Goal: Task Accomplishment & Management: Use online tool/utility

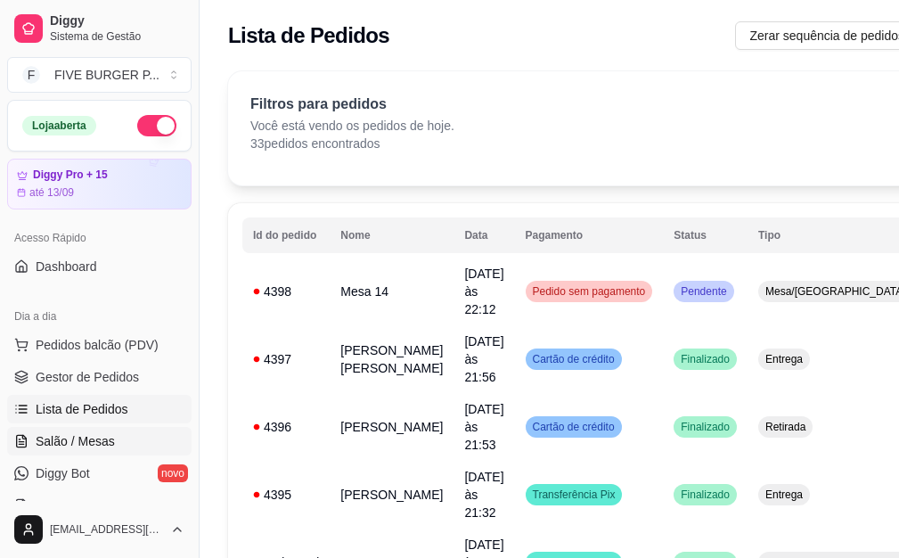
click at [127, 443] on link "Salão / Mesas" at bounding box center [99, 441] width 184 height 29
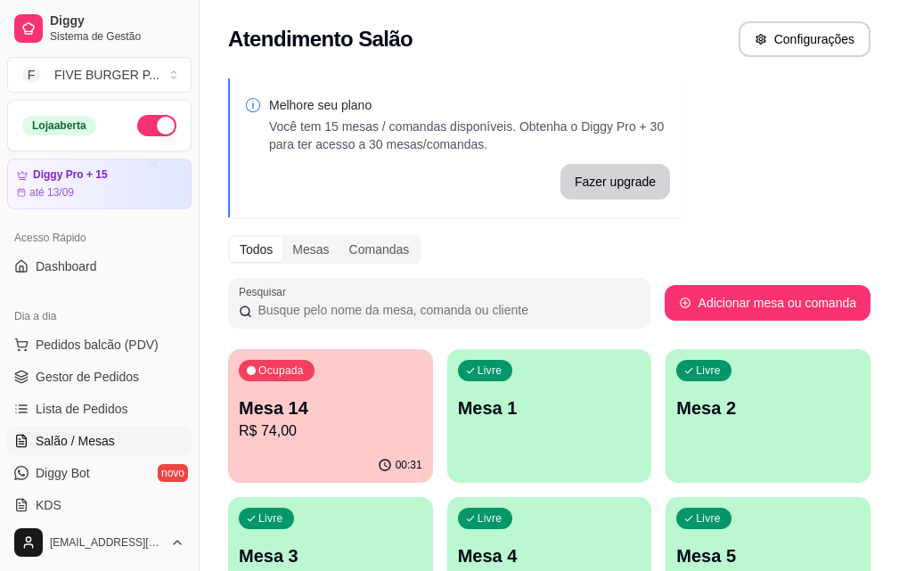
click at [326, 413] on p "Mesa 14" at bounding box center [331, 408] width 184 height 25
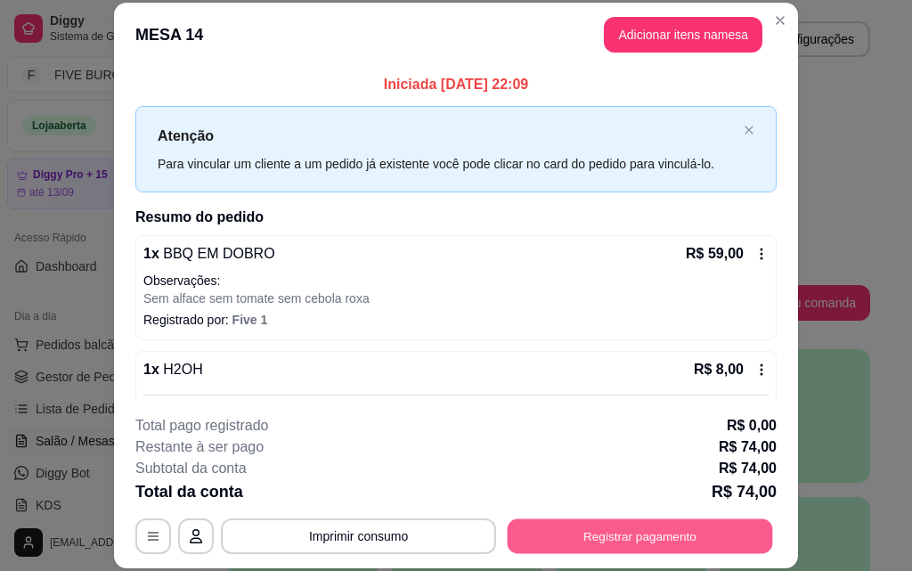
click at [560, 535] on button "Registrar pagamento" at bounding box center [640, 535] width 265 height 35
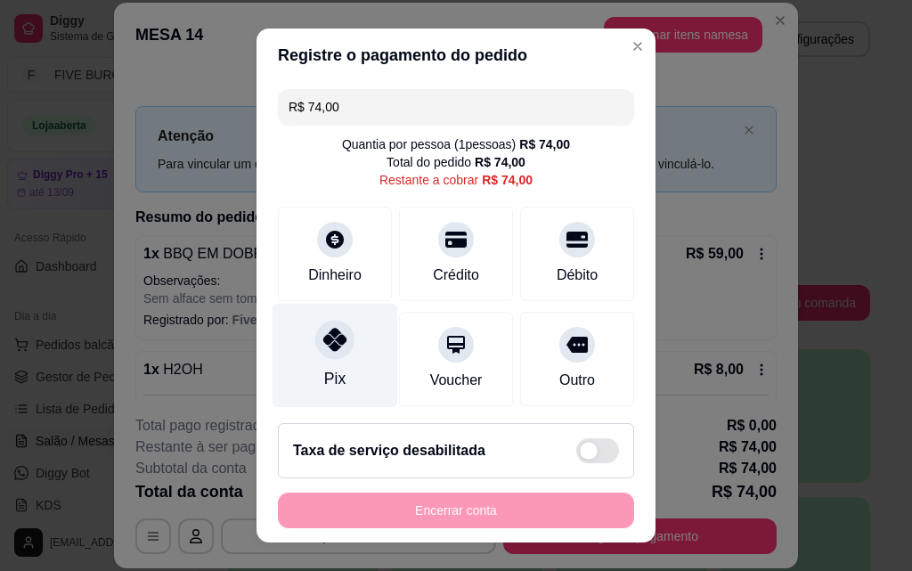
click at [324, 377] on div "Pix" at bounding box center [334, 378] width 21 height 23
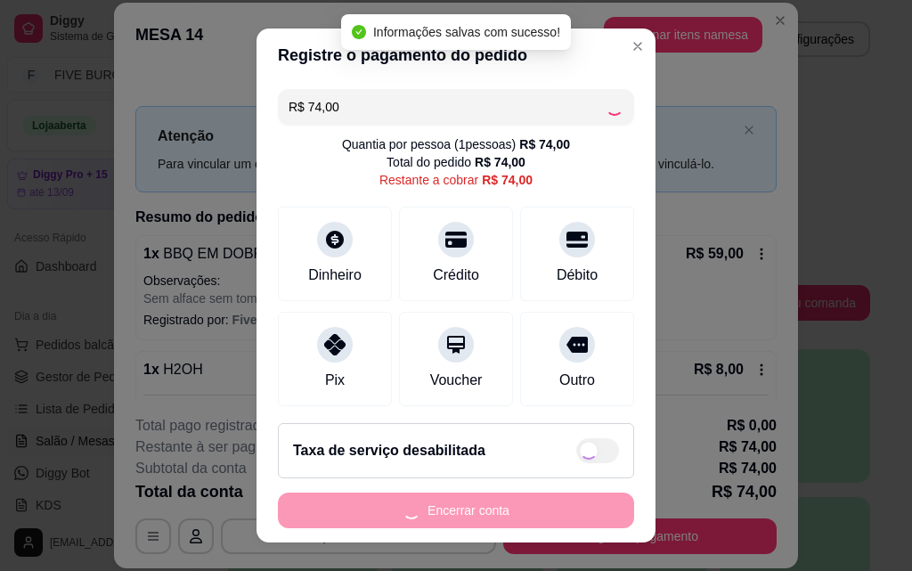
type input "R$ 0,00"
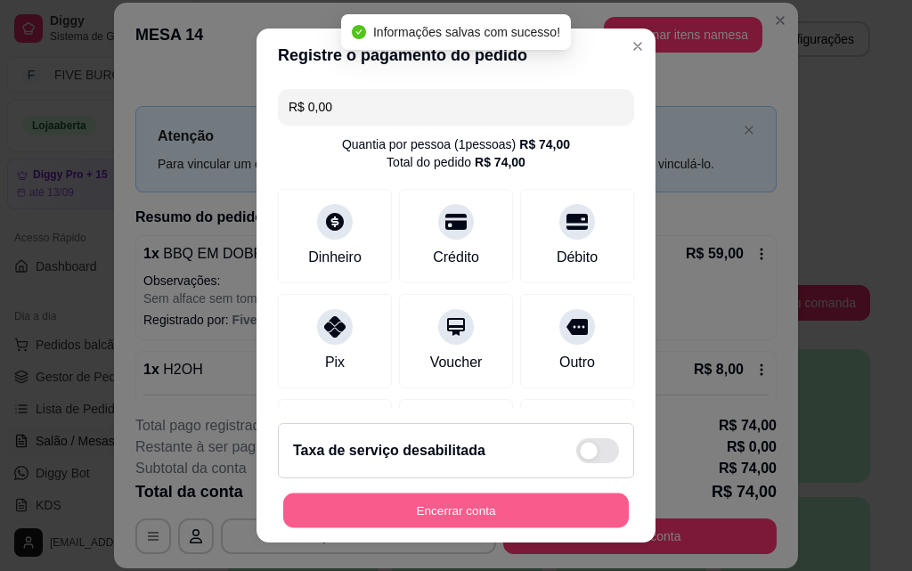
click at [419, 505] on button "Encerrar conta" at bounding box center [456, 510] width 346 height 35
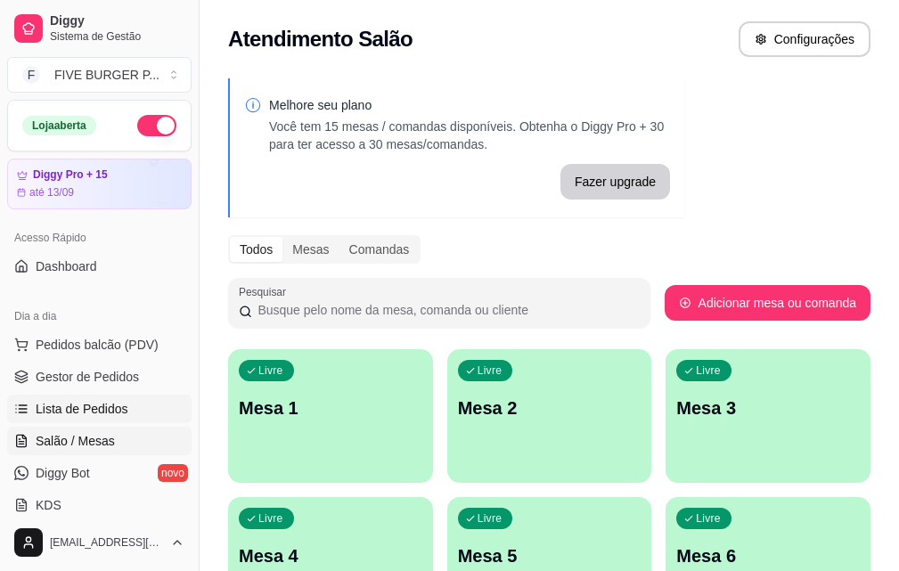
click at [140, 405] on link "Lista de Pedidos" at bounding box center [99, 409] width 184 height 29
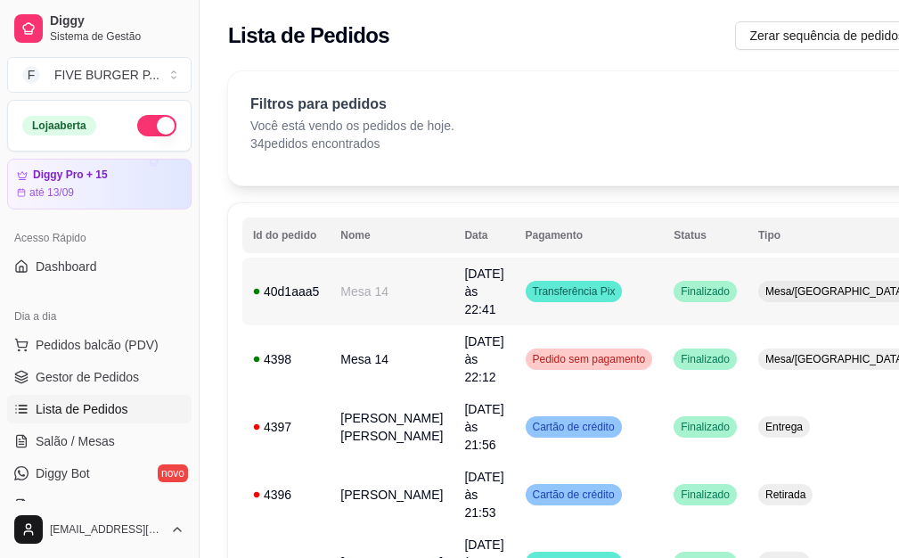
click at [597, 283] on td "Transferência Pix" at bounding box center [589, 291] width 149 height 68
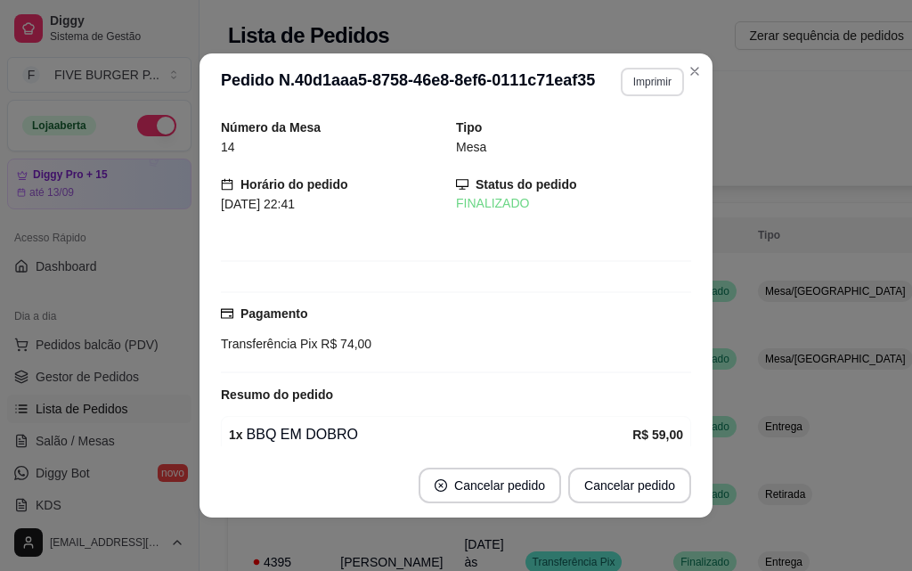
click at [621, 86] on button "Imprimir" at bounding box center [652, 82] width 63 height 29
click at [633, 134] on button "IMPRESSORA" at bounding box center [613, 144] width 125 height 28
